Goal: Transaction & Acquisition: Purchase product/service

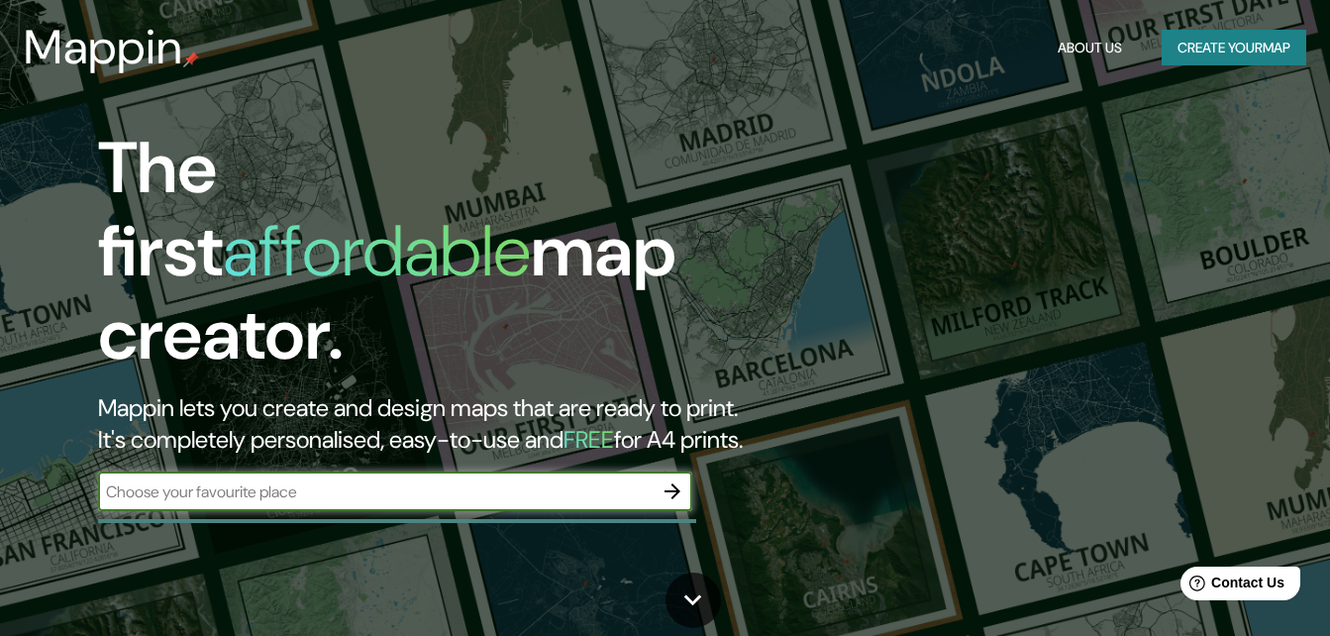
click at [287, 480] on input "text" at bounding box center [375, 491] width 554 height 23
type input "[GEOGRAPHIC_DATA]"
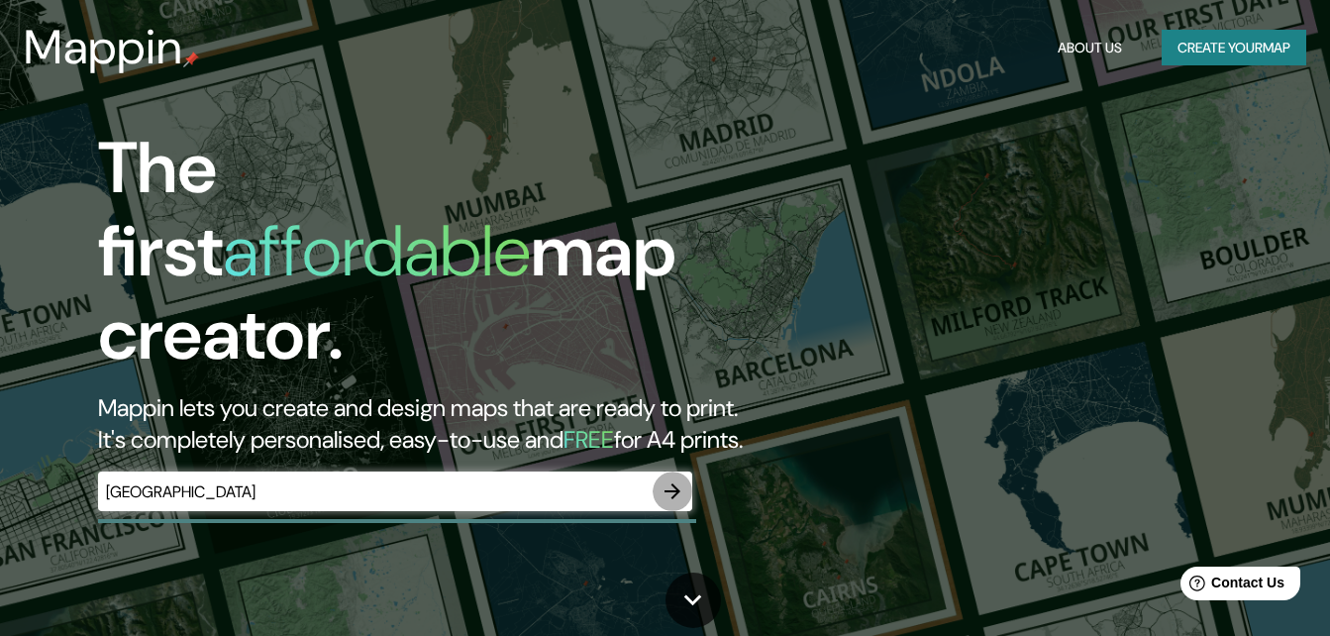
click at [677, 479] on icon "button" at bounding box center [672, 491] width 24 height 24
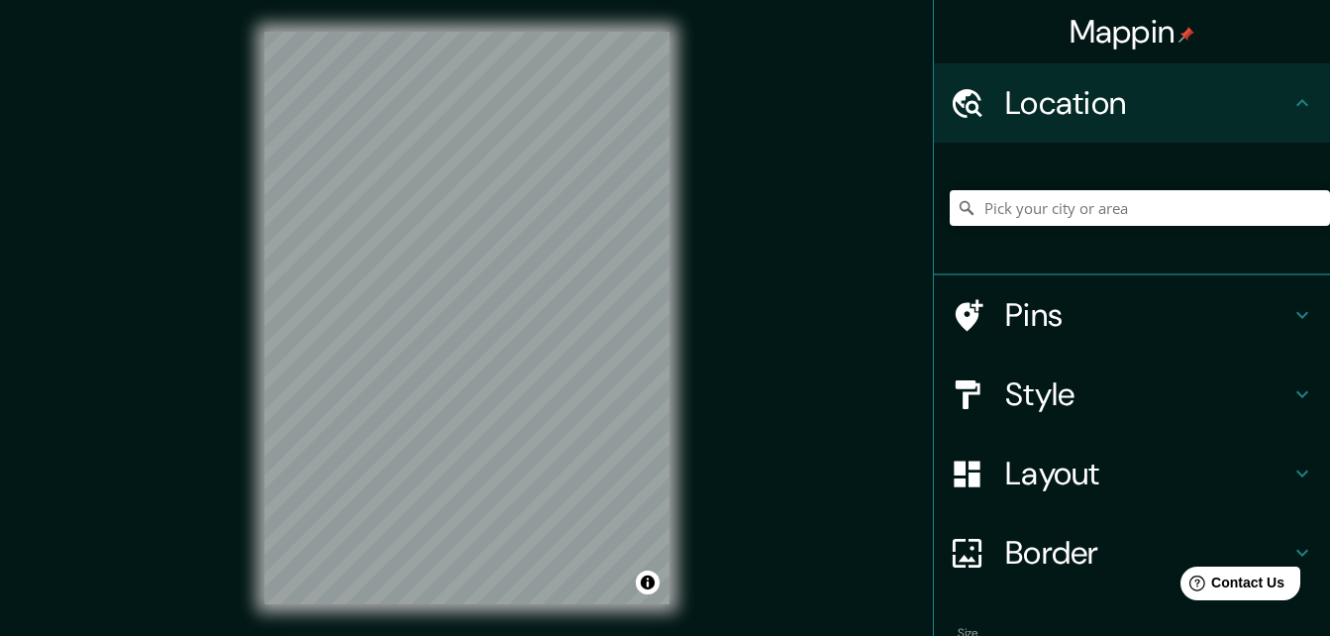
click at [768, 275] on div "Mappin Location Pins Style Layout Border Choose a border. Hint : you can make l…" at bounding box center [665, 333] width 1330 height 667
click at [1087, 209] on input "Pick your city or area" at bounding box center [1139, 208] width 380 height 36
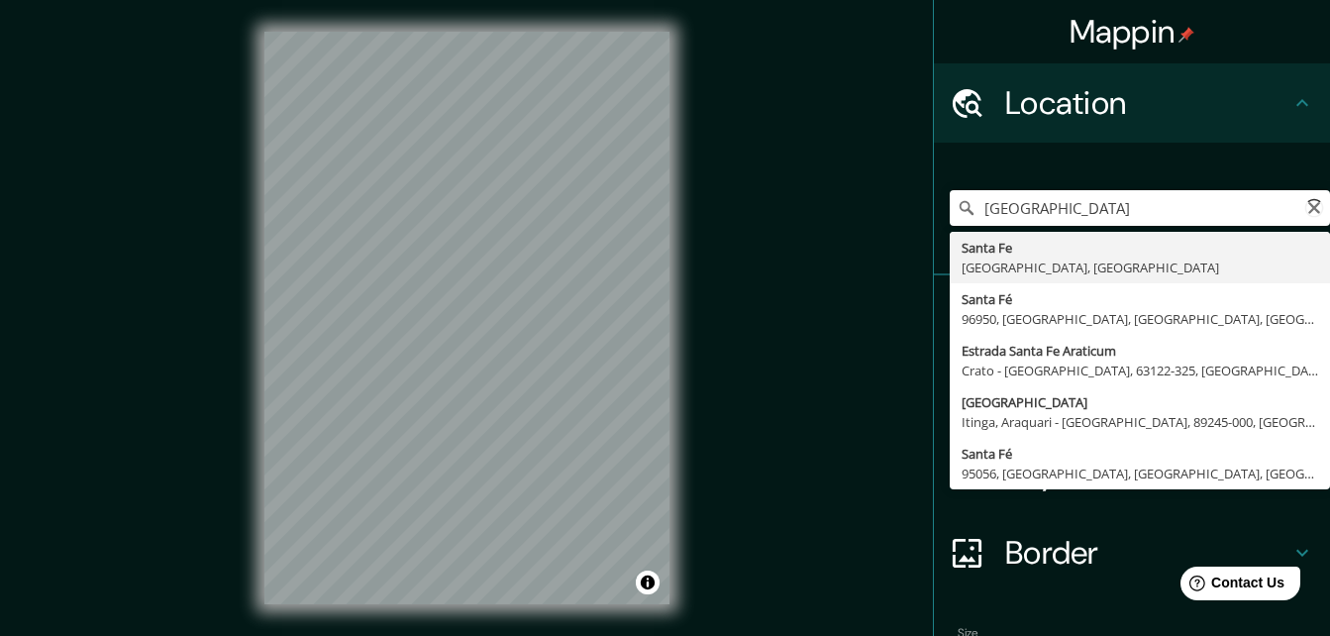
type input "[GEOGRAPHIC_DATA], [GEOGRAPHIC_DATA], [GEOGRAPHIC_DATA]"
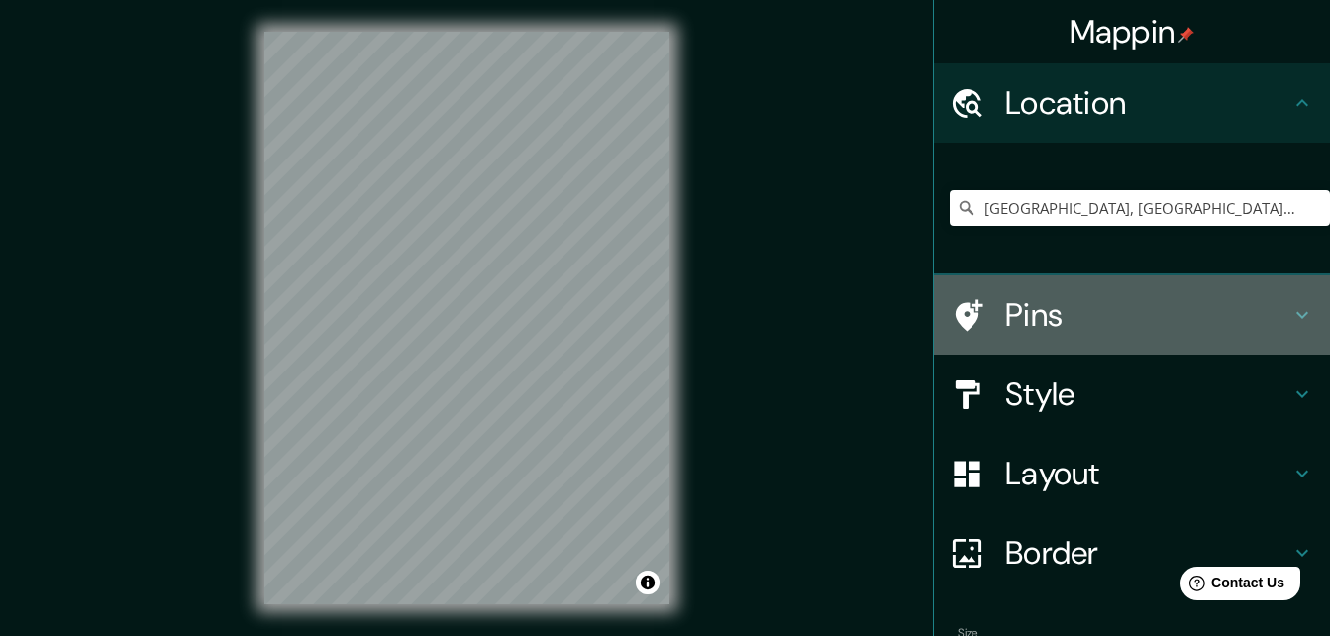
click at [1127, 318] on h4 "Pins" at bounding box center [1147, 315] width 285 height 40
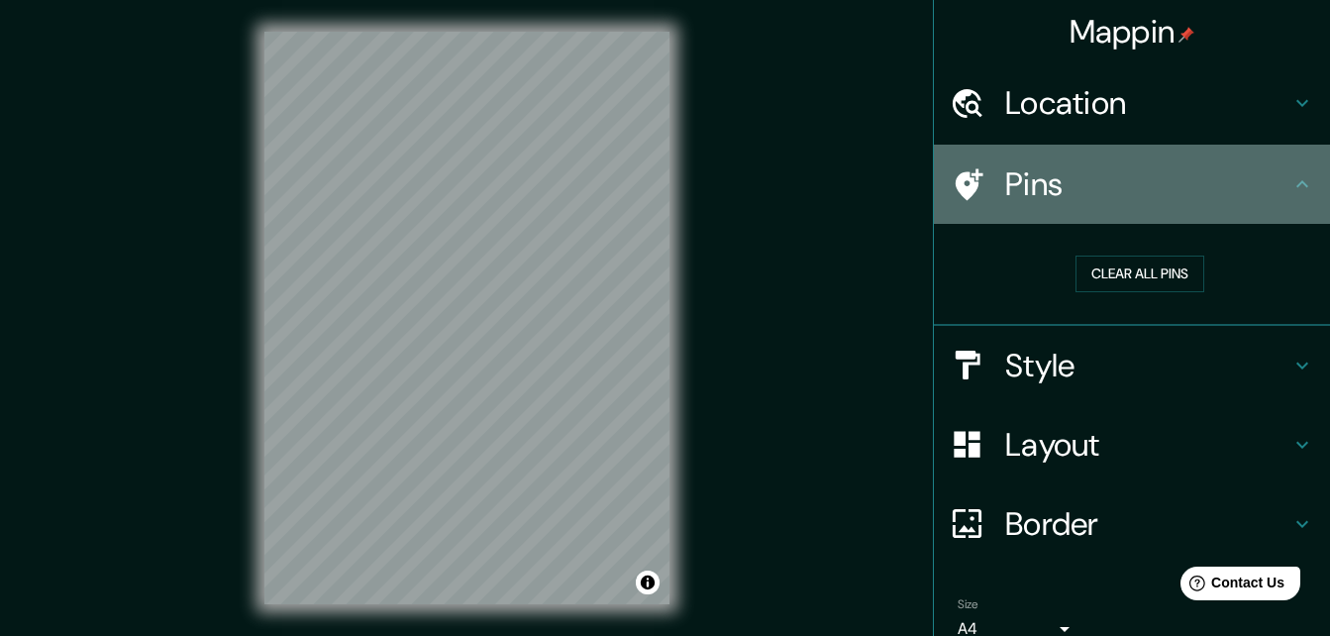
drag, startPoint x: 1112, startPoint y: 190, endPoint x: 1073, endPoint y: 364, distance: 178.5
click at [1111, 189] on h4 "Pins" at bounding box center [1147, 184] width 285 height 40
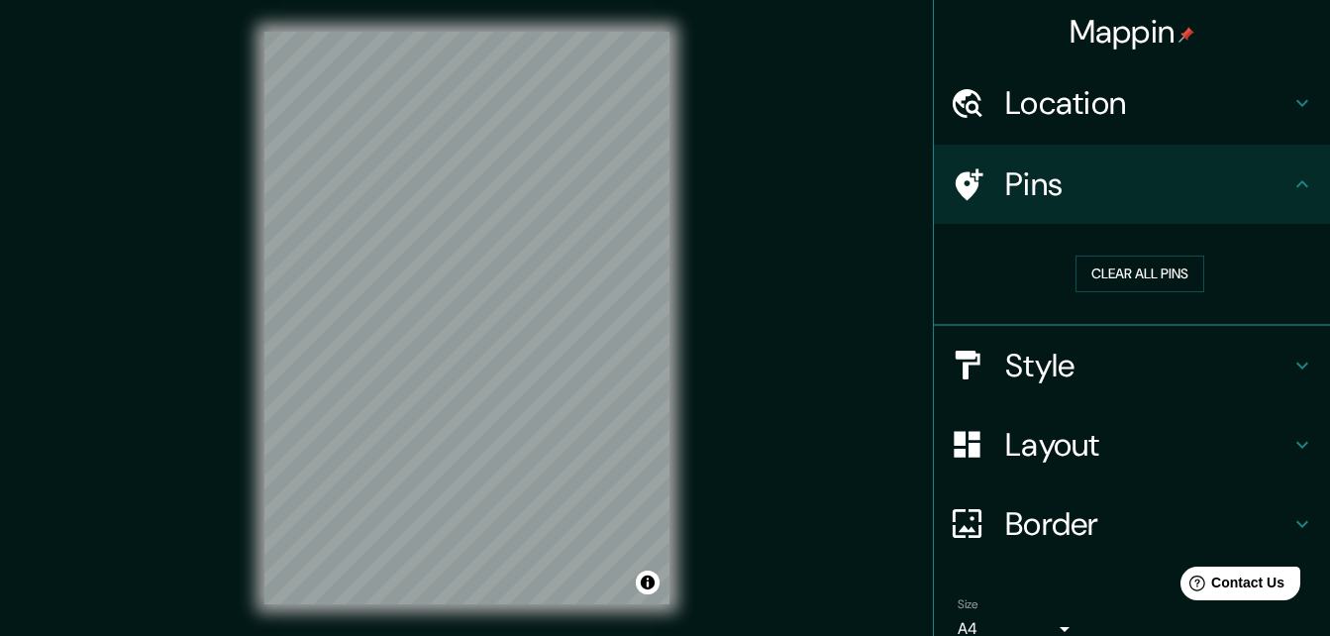
click at [1055, 362] on h4 "Style" at bounding box center [1147, 366] width 285 height 40
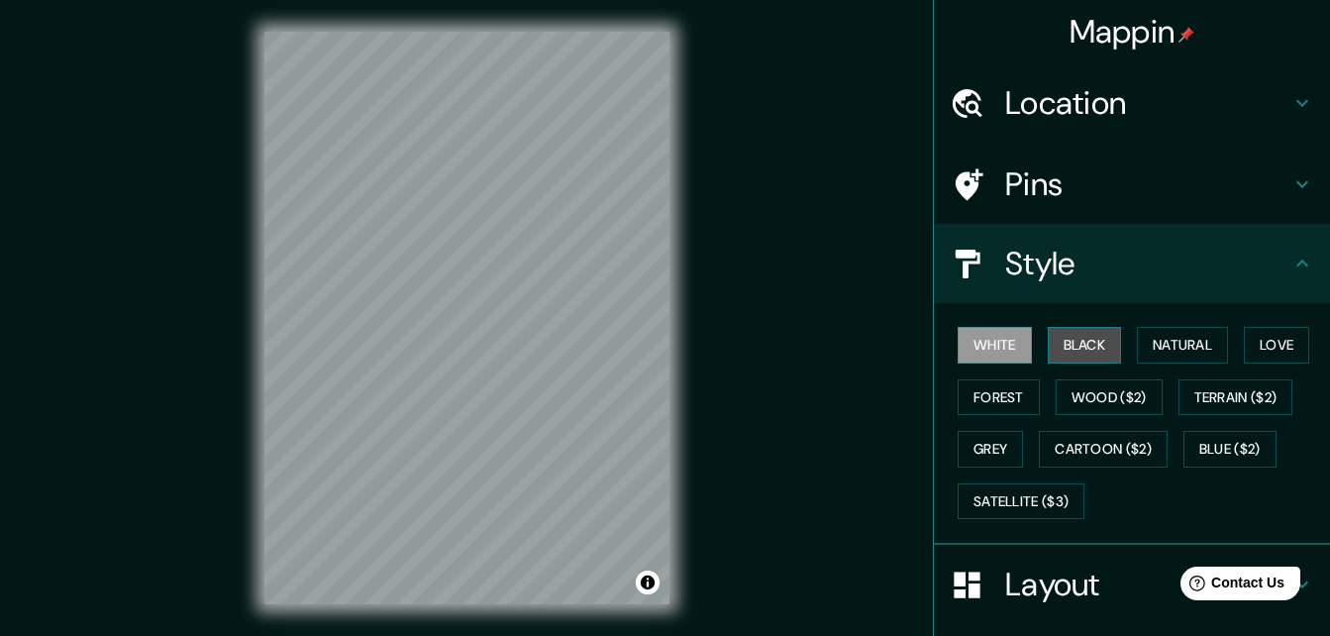
click at [1047, 340] on button "Black" at bounding box center [1084, 345] width 74 height 37
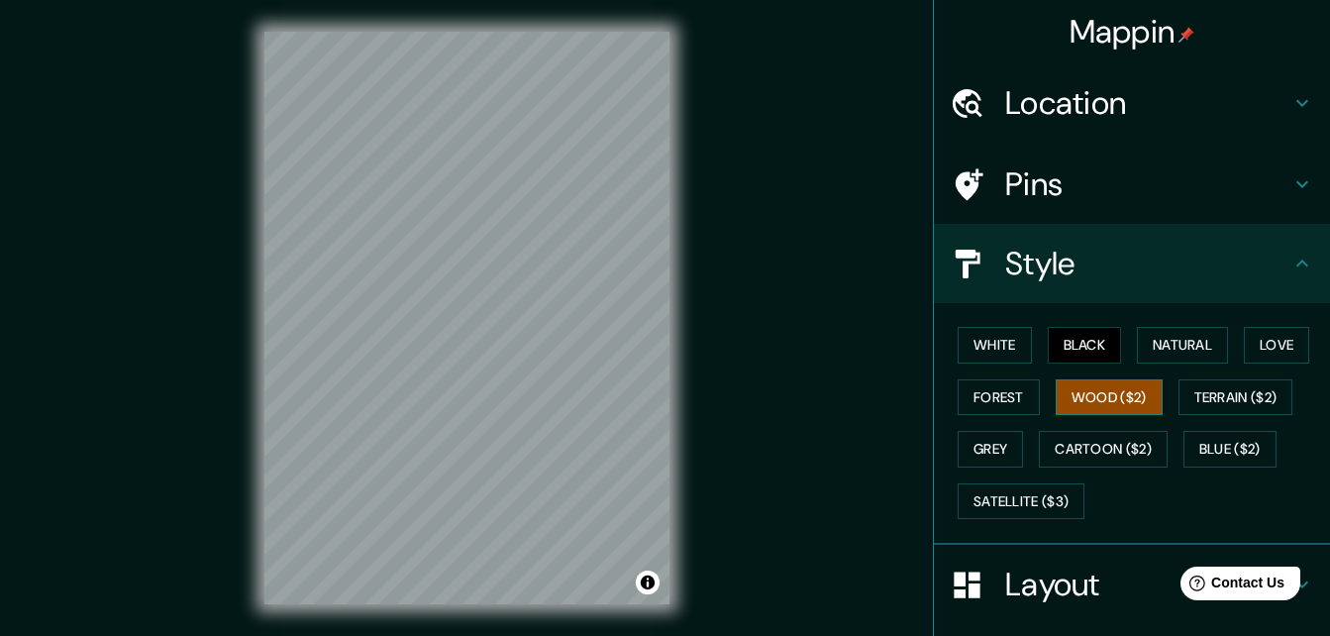
click at [1084, 392] on button "Wood ($2)" at bounding box center [1108, 397] width 107 height 37
click at [988, 396] on button "Forest" at bounding box center [998, 397] width 82 height 37
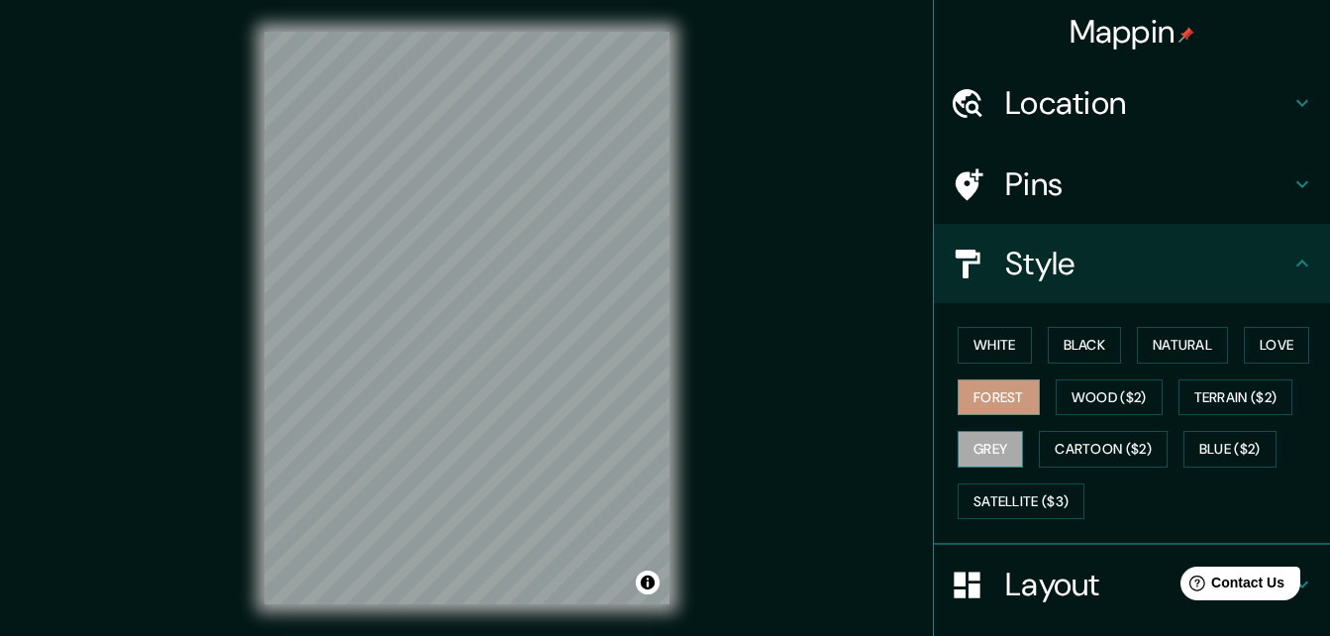
drag, startPoint x: 926, startPoint y: 451, endPoint x: 979, endPoint y: 448, distance: 53.5
click at [934, 451] on div "White Black Natural Love Forest Wood ($2) Terrain ($2) Grey Cartoon ($2) Blue (…" at bounding box center [1132, 424] width 396 height 242
click at [979, 448] on button "Grey" at bounding box center [989, 449] width 65 height 37
